Goal: Information Seeking & Learning: Learn about a topic

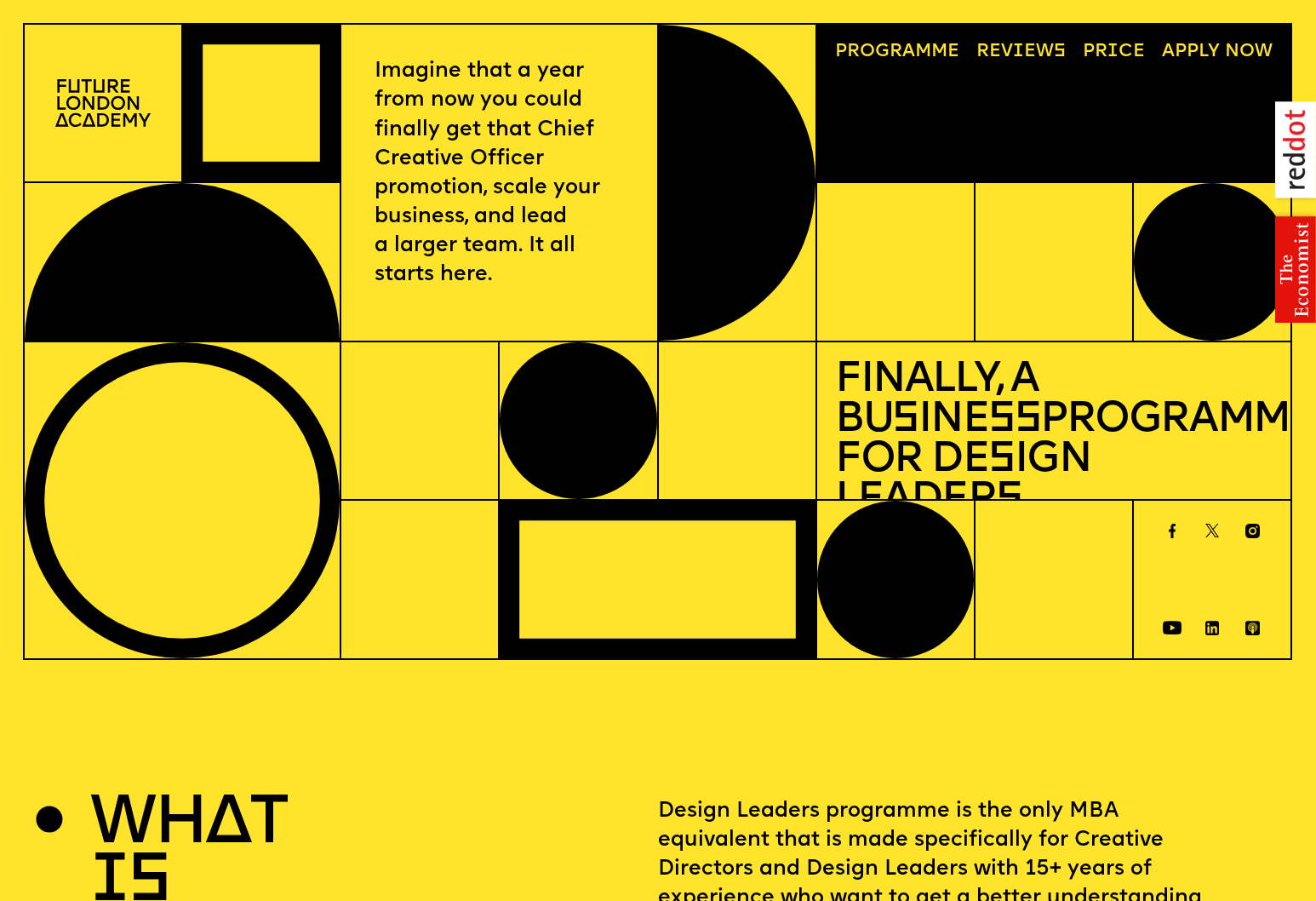
click at [909, 44] on span "a" at bounding box center [909, 51] width 12 height 18
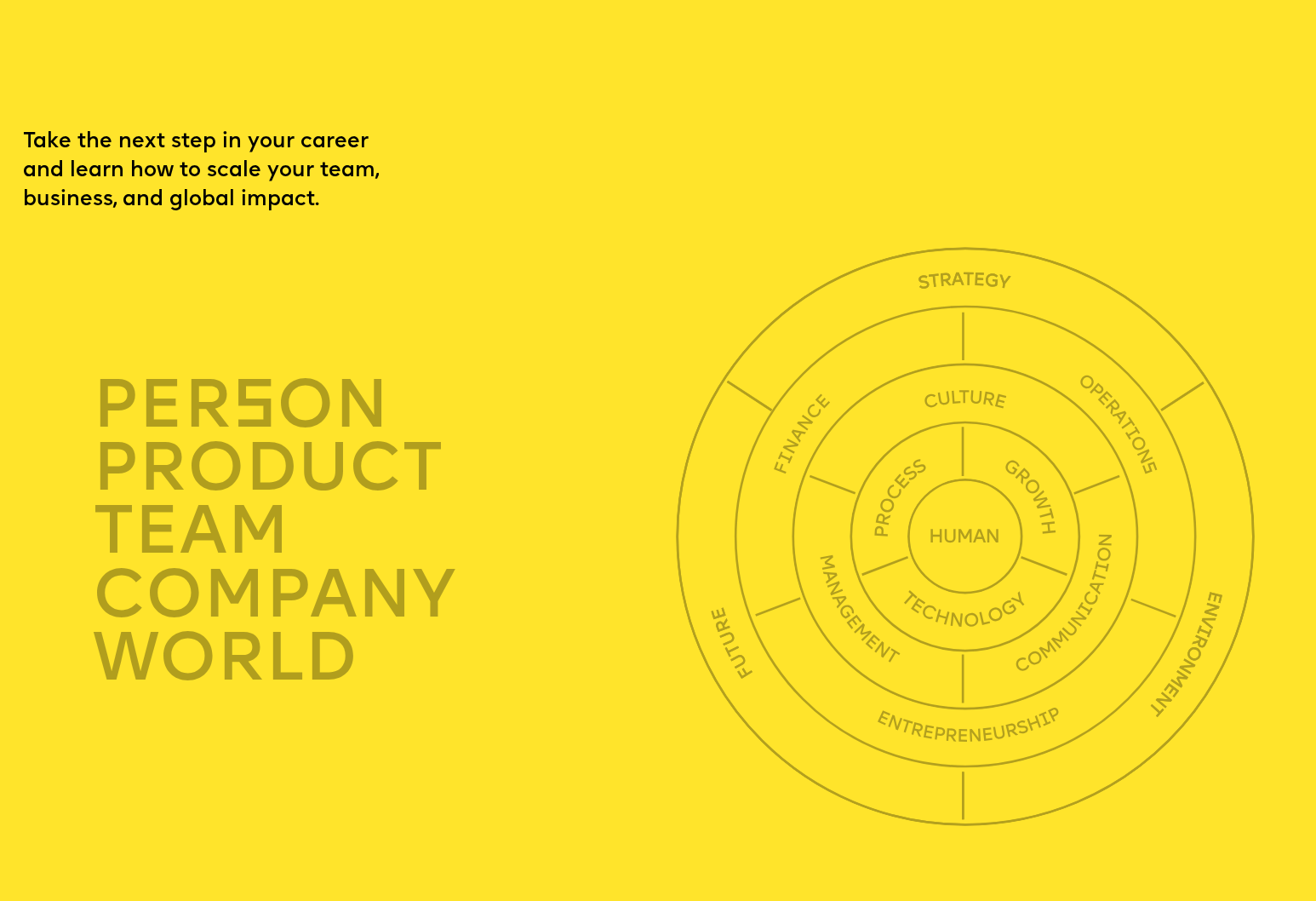
scroll to position [4506, 0]
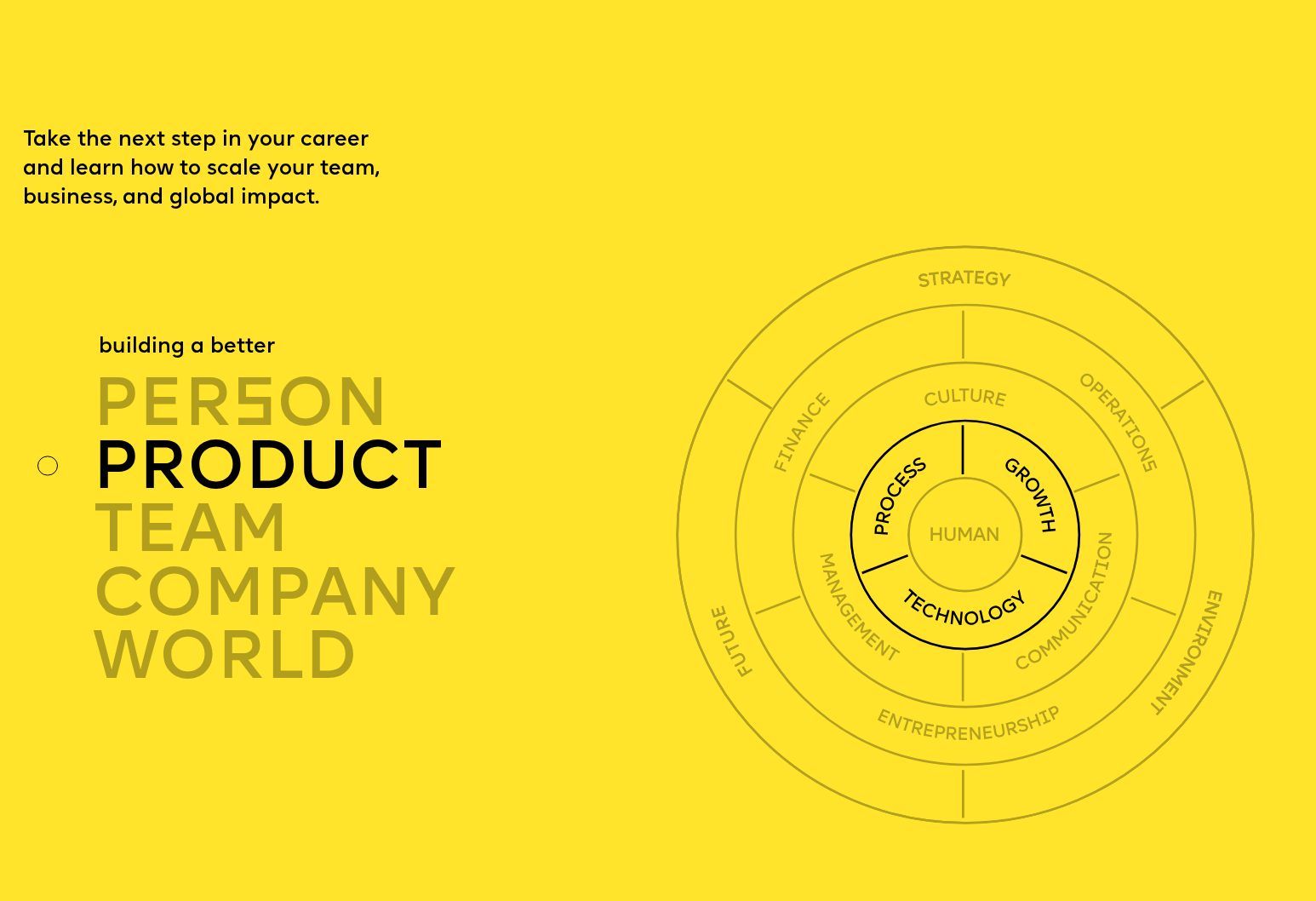
click at [901, 463] on img at bounding box center [965, 535] width 232 height 232
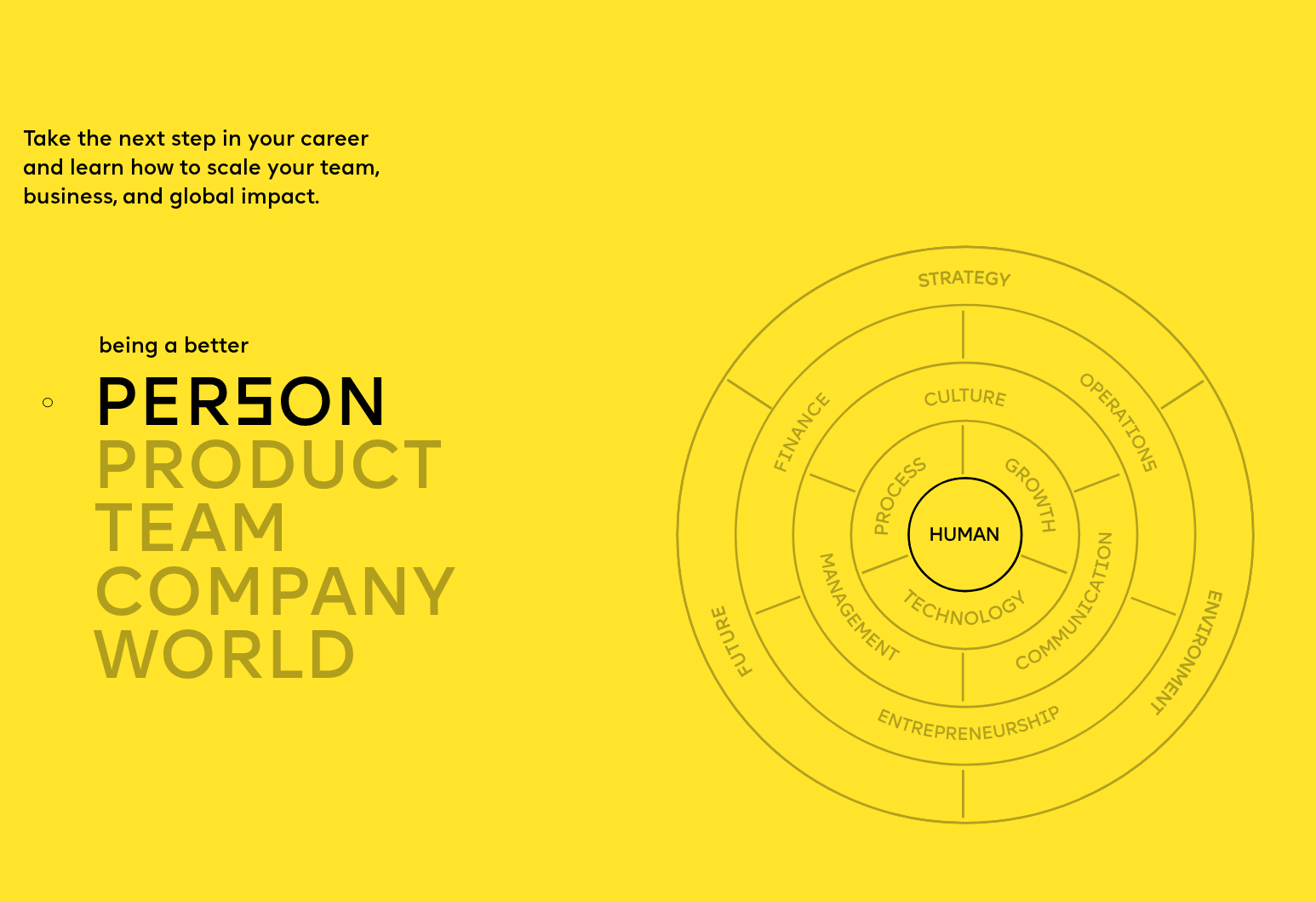
click at [214, 372] on div "per s on" at bounding box center [389, 403] width 592 height 63
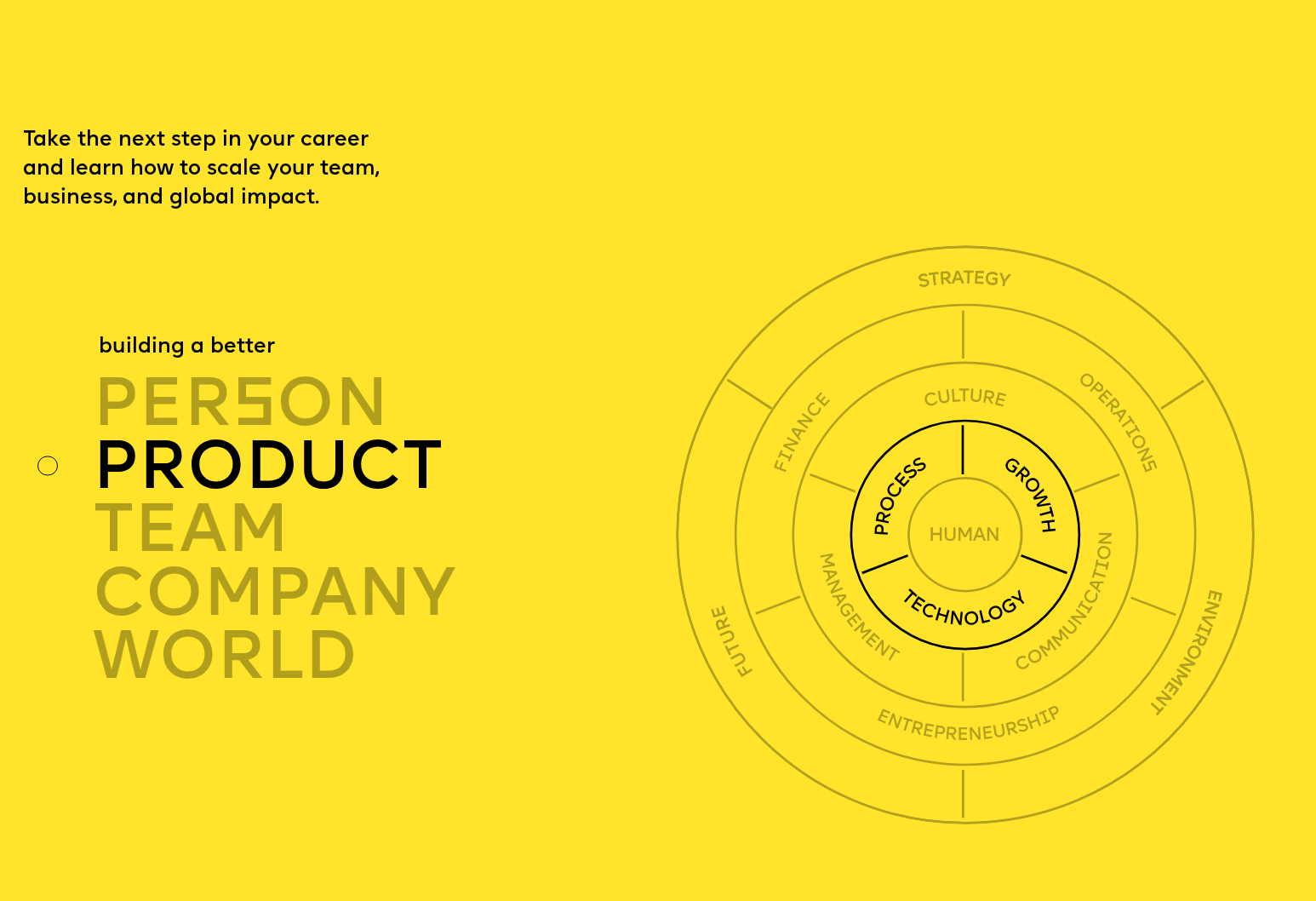
click at [204, 435] on div "product" at bounding box center [389, 466] width 592 height 63
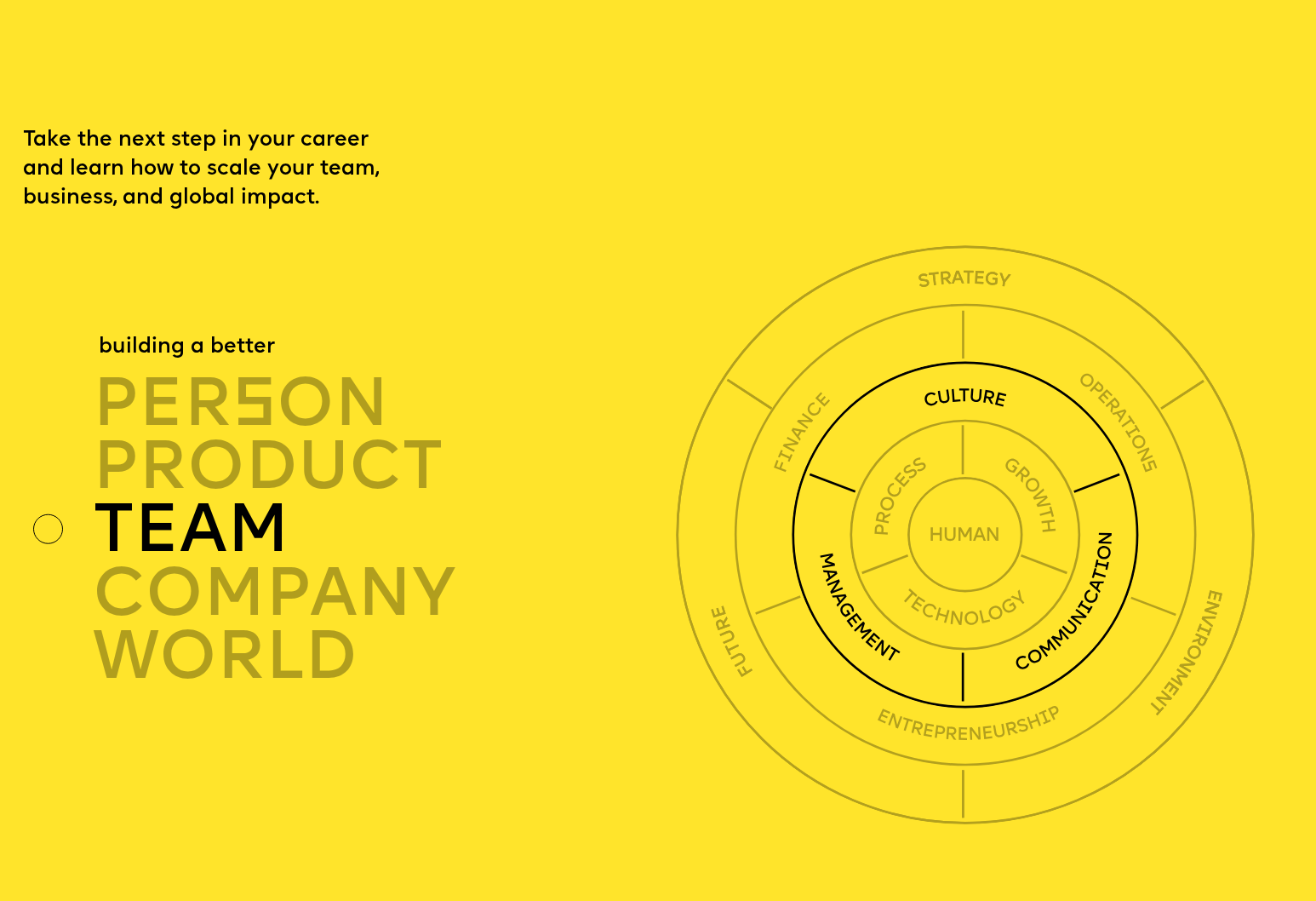
click at [200, 500] on div "TEAM" at bounding box center [389, 531] width 592 height 63
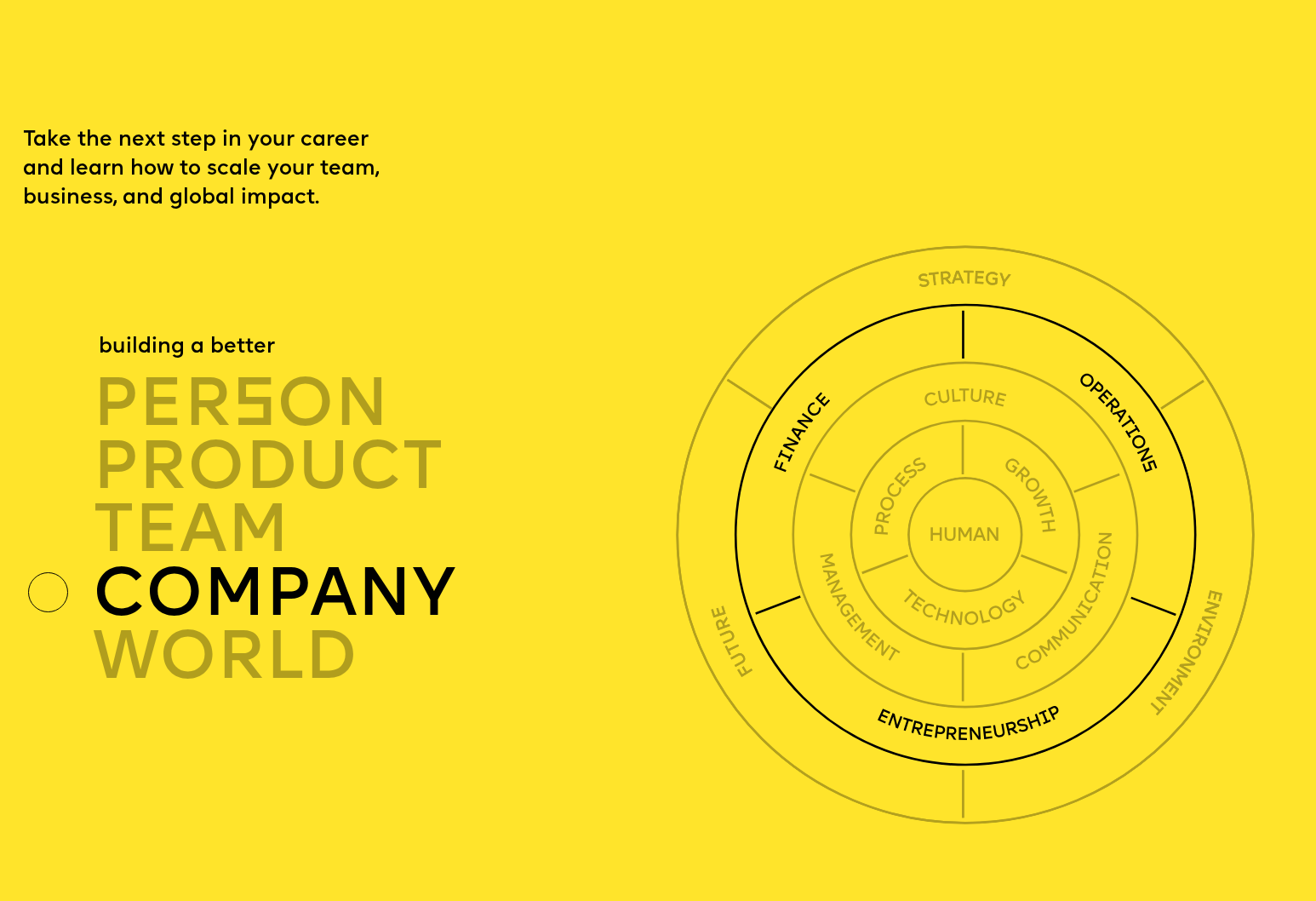
click at [201, 562] on div "company" at bounding box center [389, 593] width 592 height 63
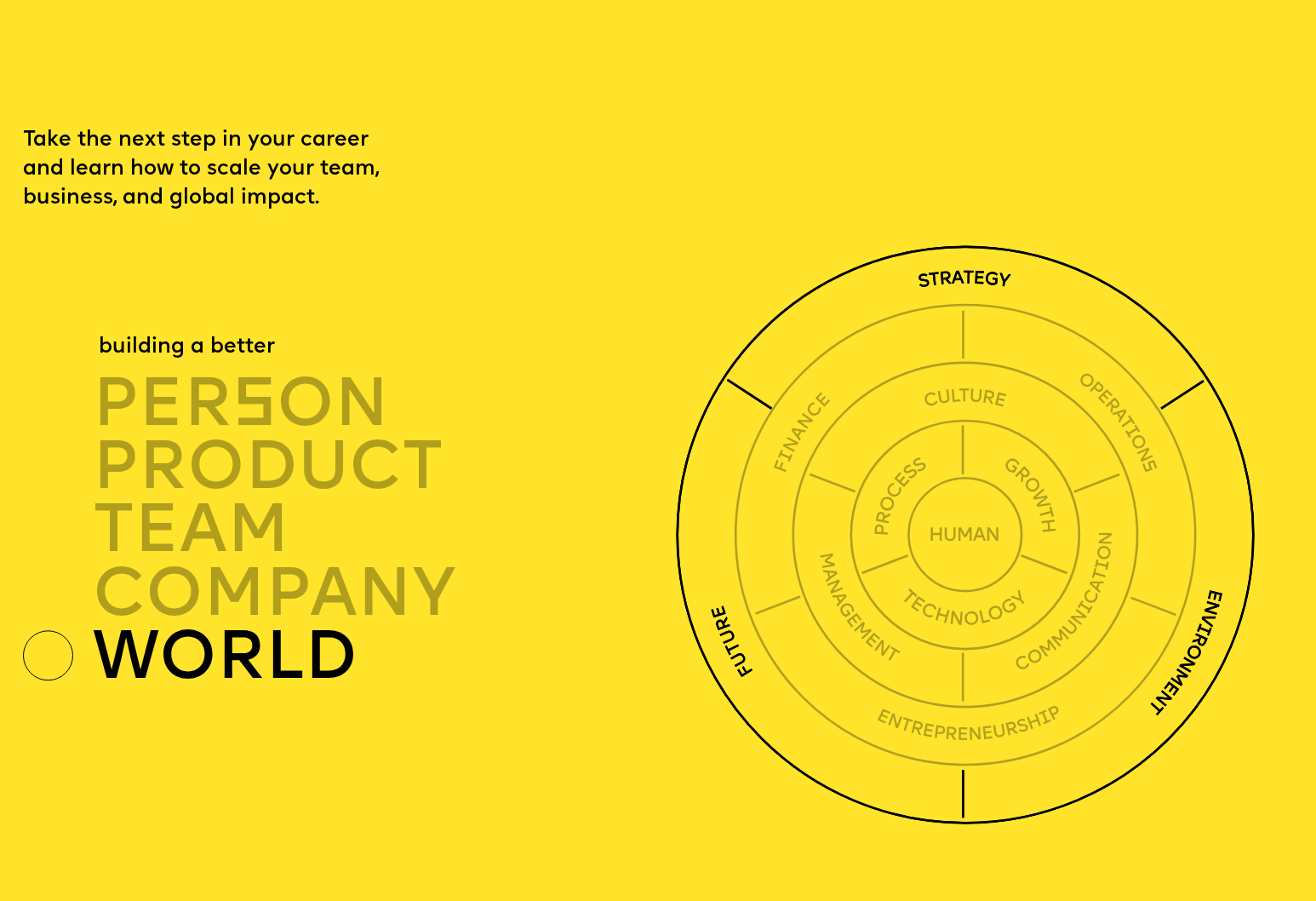
click at [197, 625] on div "world" at bounding box center [389, 656] width 592 height 63
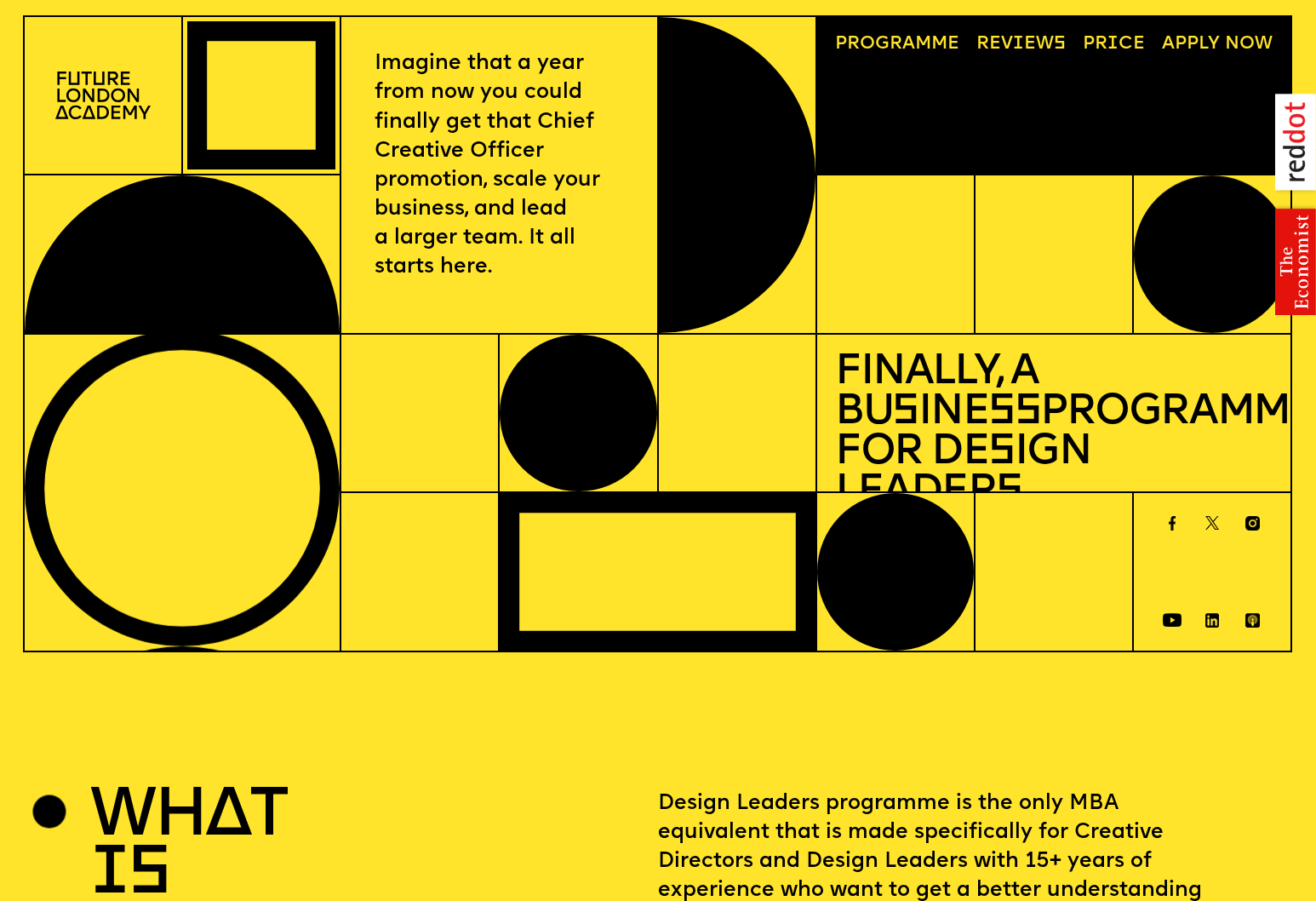
scroll to position [0, 0]
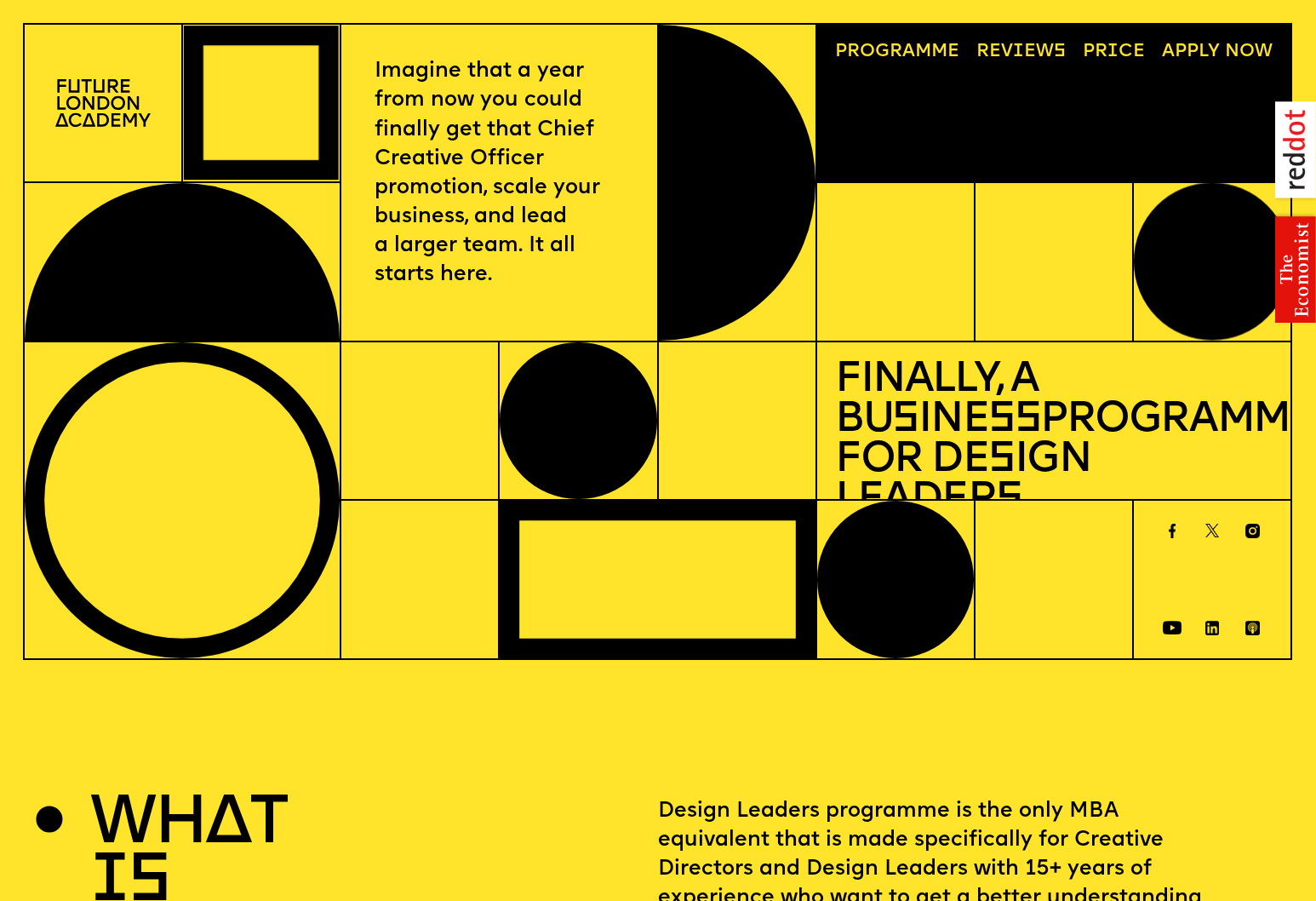
click at [1054, 48] on link "Reviews" at bounding box center [1020, 52] width 107 height 36
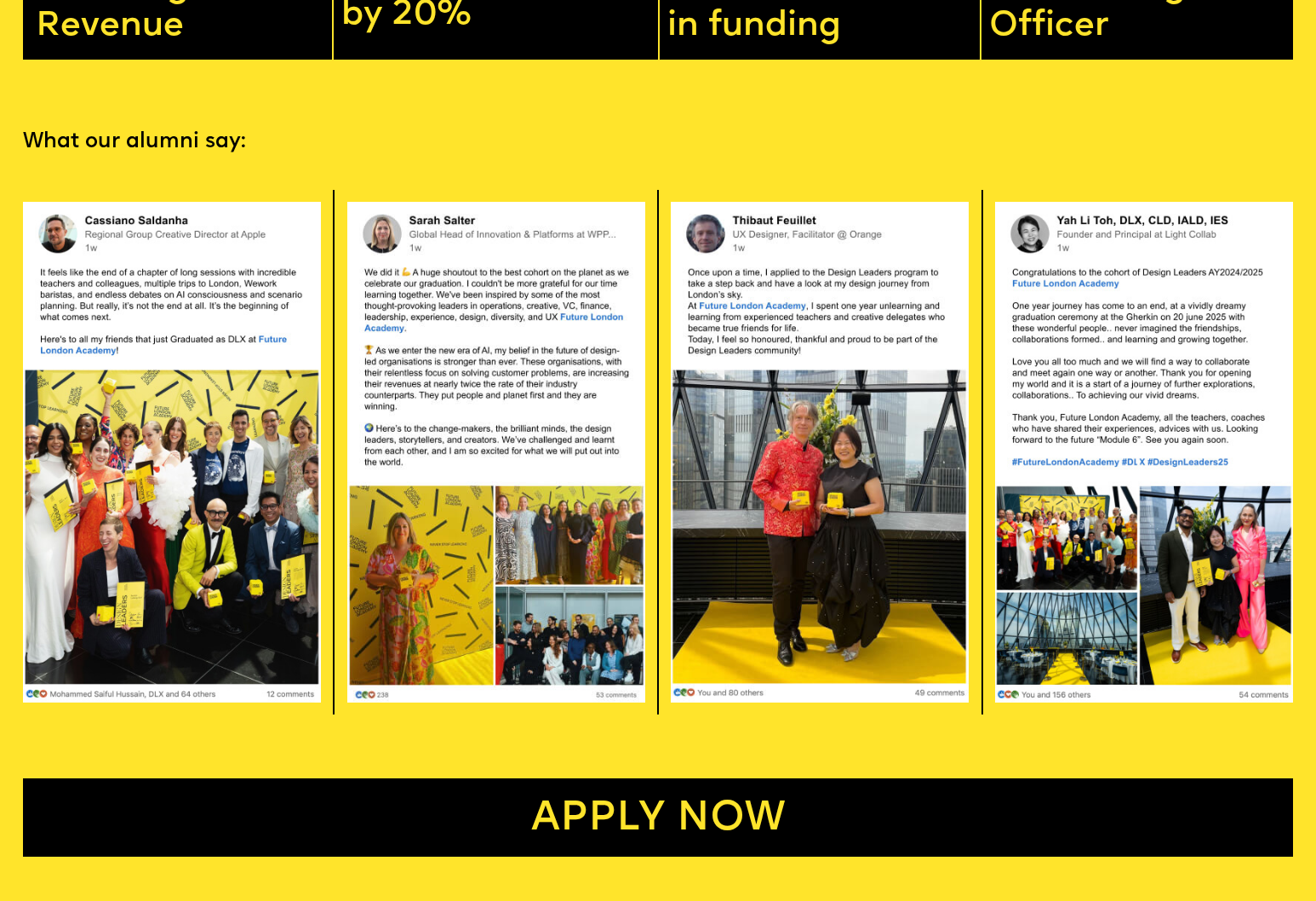
scroll to position [3639, 0]
